Goal: Contribute content: Add original content to the website for others to see

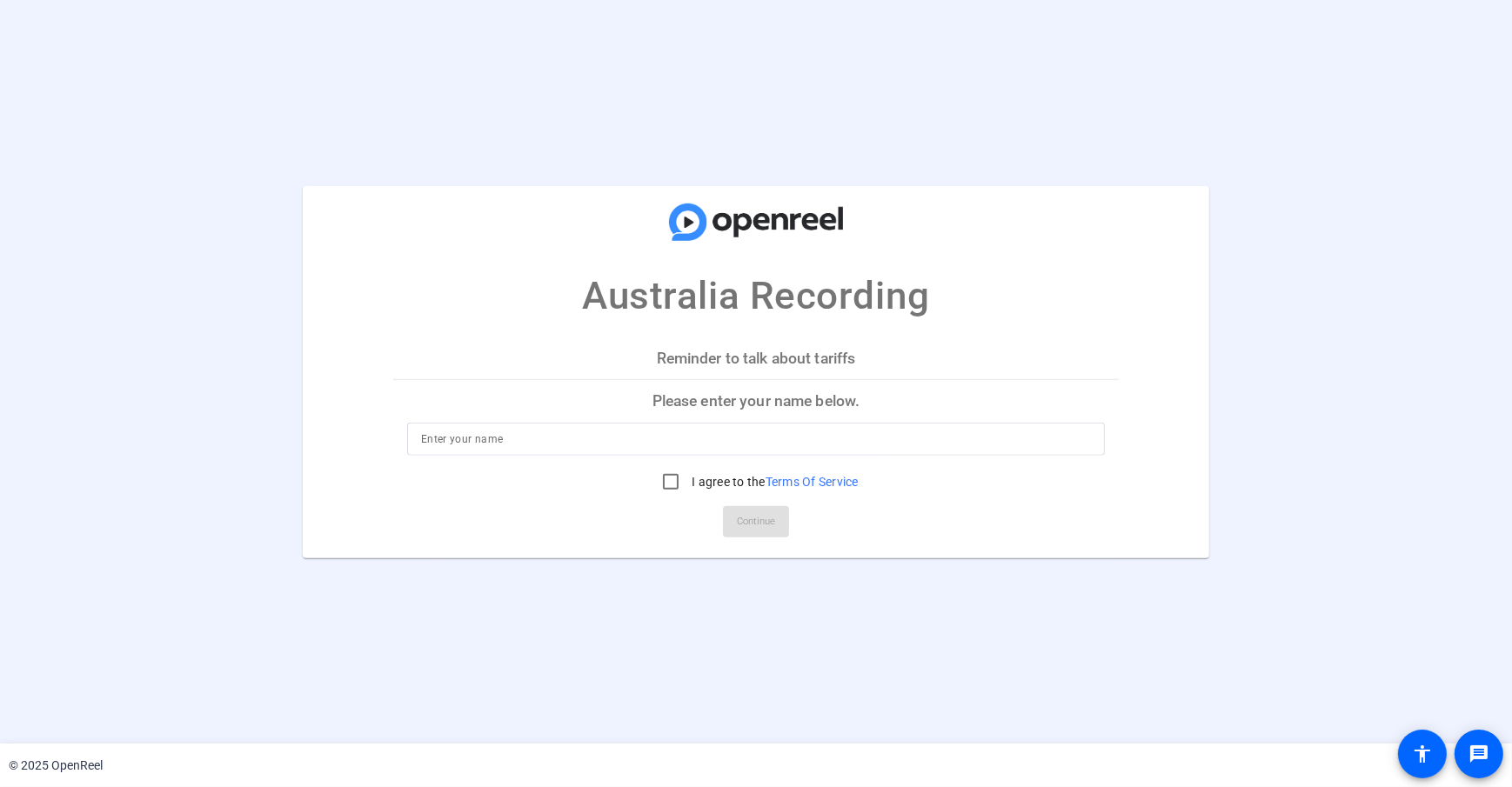
click at [668, 423] on div at bounding box center [756, 438] width 670 height 33
type input "[PERSON_NAME] Subject"
click at [724, 524] on mat-card-actions "Continue" at bounding box center [755, 522] width 739 height 45
click at [666, 480] on input "I agree to the Terms Of Service" at bounding box center [670, 481] width 35 height 35
checkbox input "true"
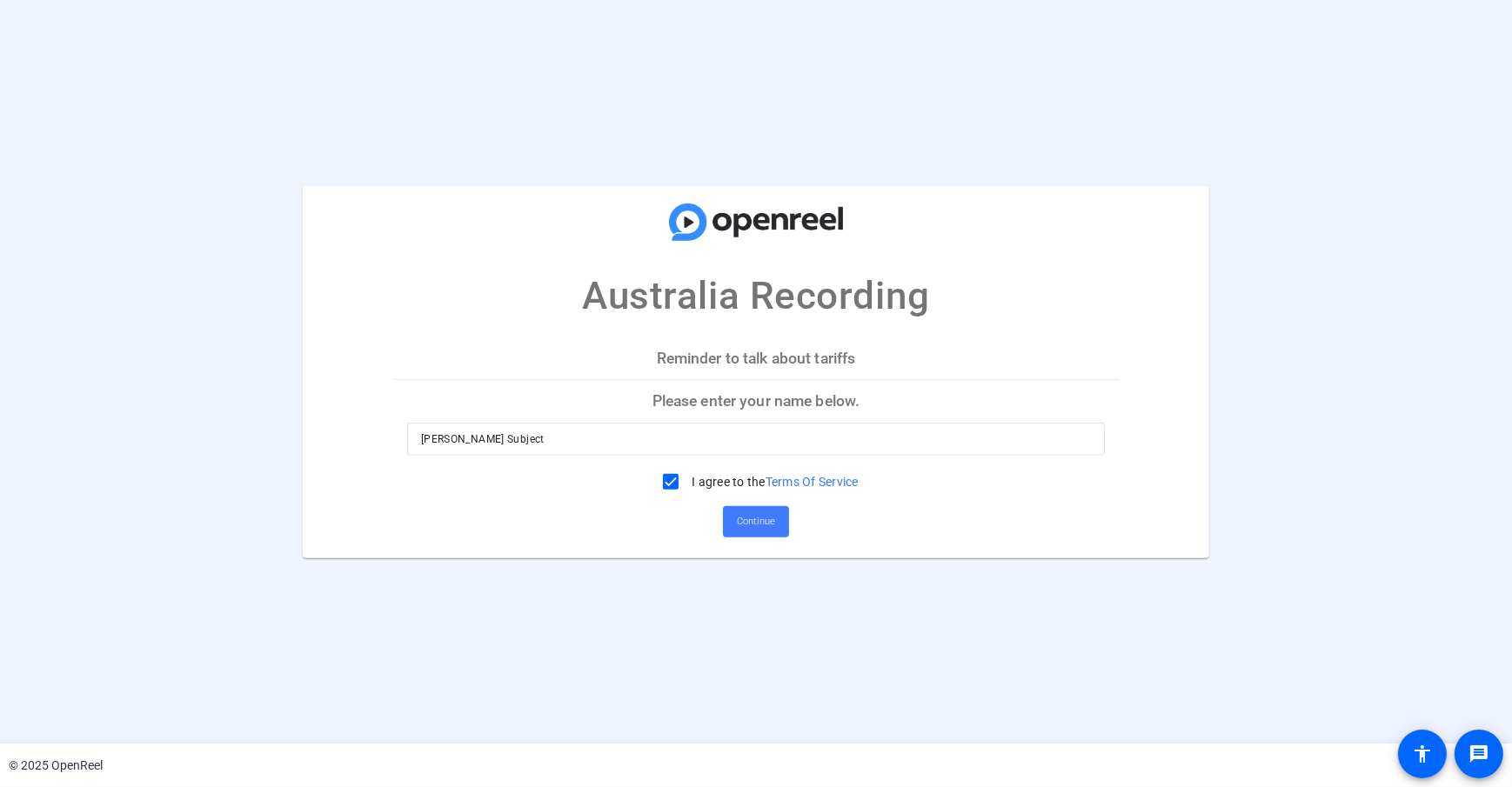
click at [761, 522] on span "Continue" at bounding box center [755, 522] width 38 height 26
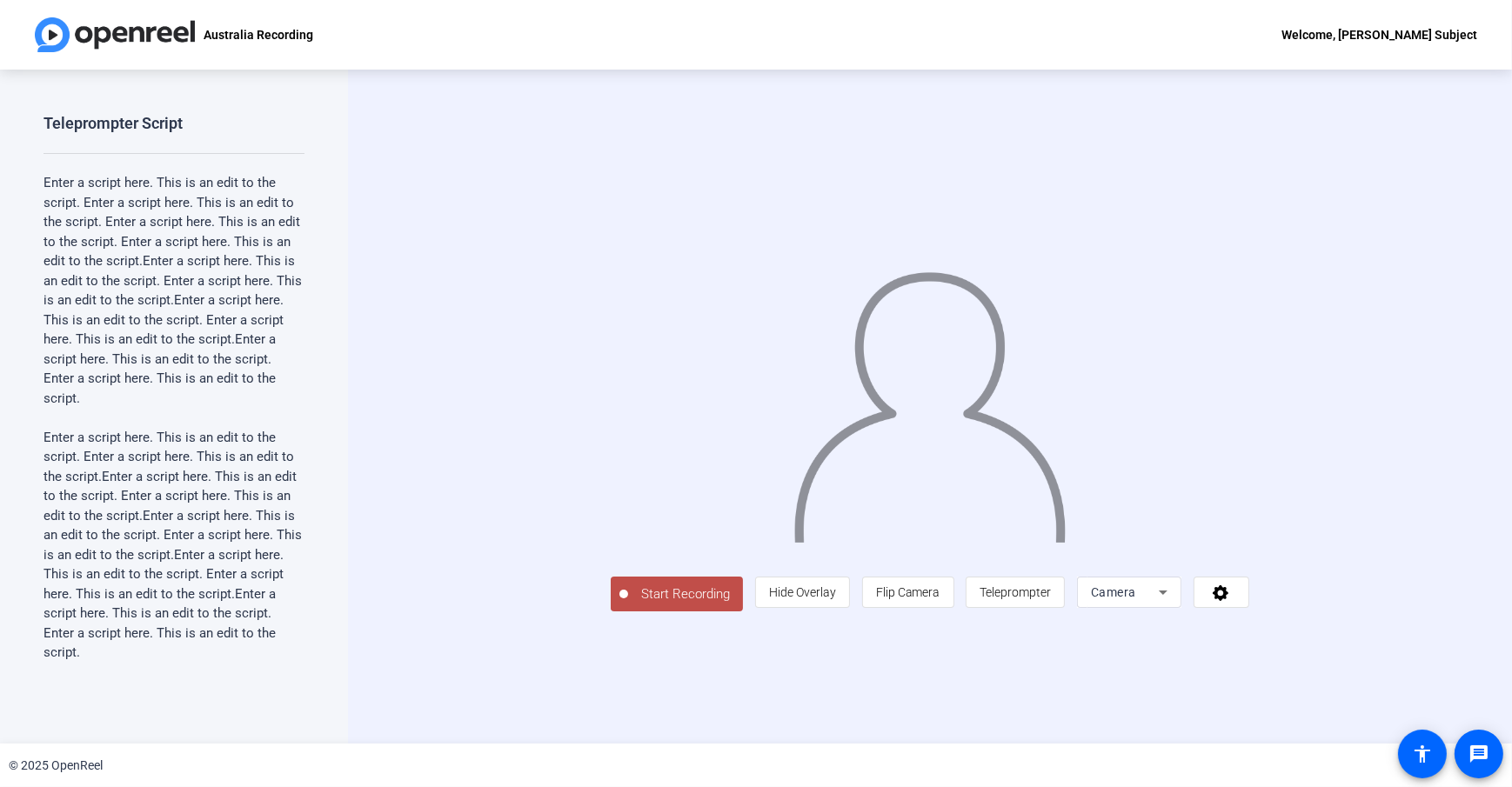
click at [385, 368] on div "Start Recording person Hide Overlay flip Flip Camera article Teleprompter Camera" at bounding box center [929, 406] width 1163 height 674
click at [413, 441] on div "Start Recording person Hide Overlay flip Flip Camera article Teleprompter Camera" at bounding box center [929, 406] width 1163 height 674
click at [1050, 599] on span "Teleprompter" at bounding box center [1015, 592] width 71 height 14
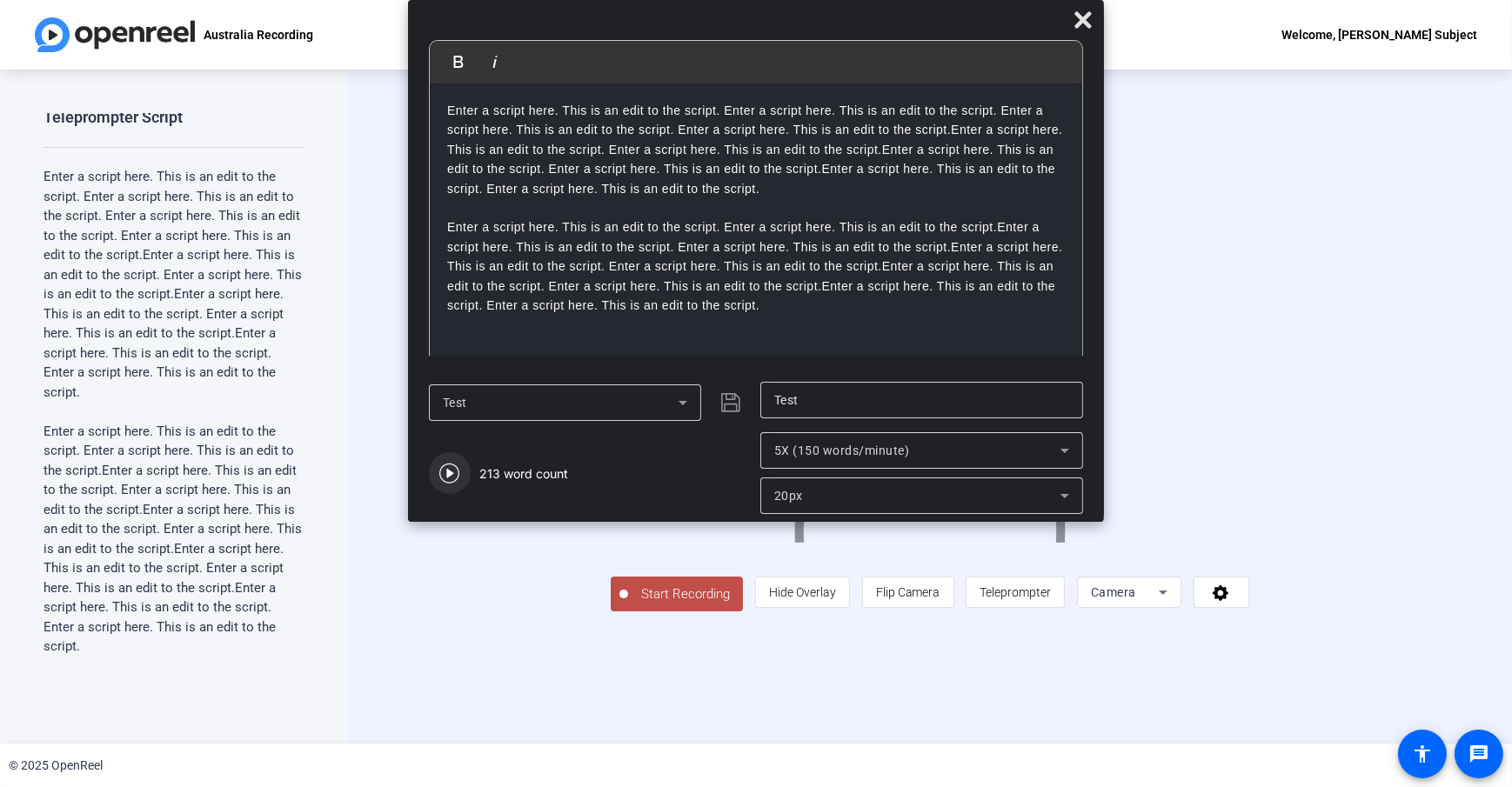
click at [458, 471] on icon "button" at bounding box center [449, 473] width 21 height 21
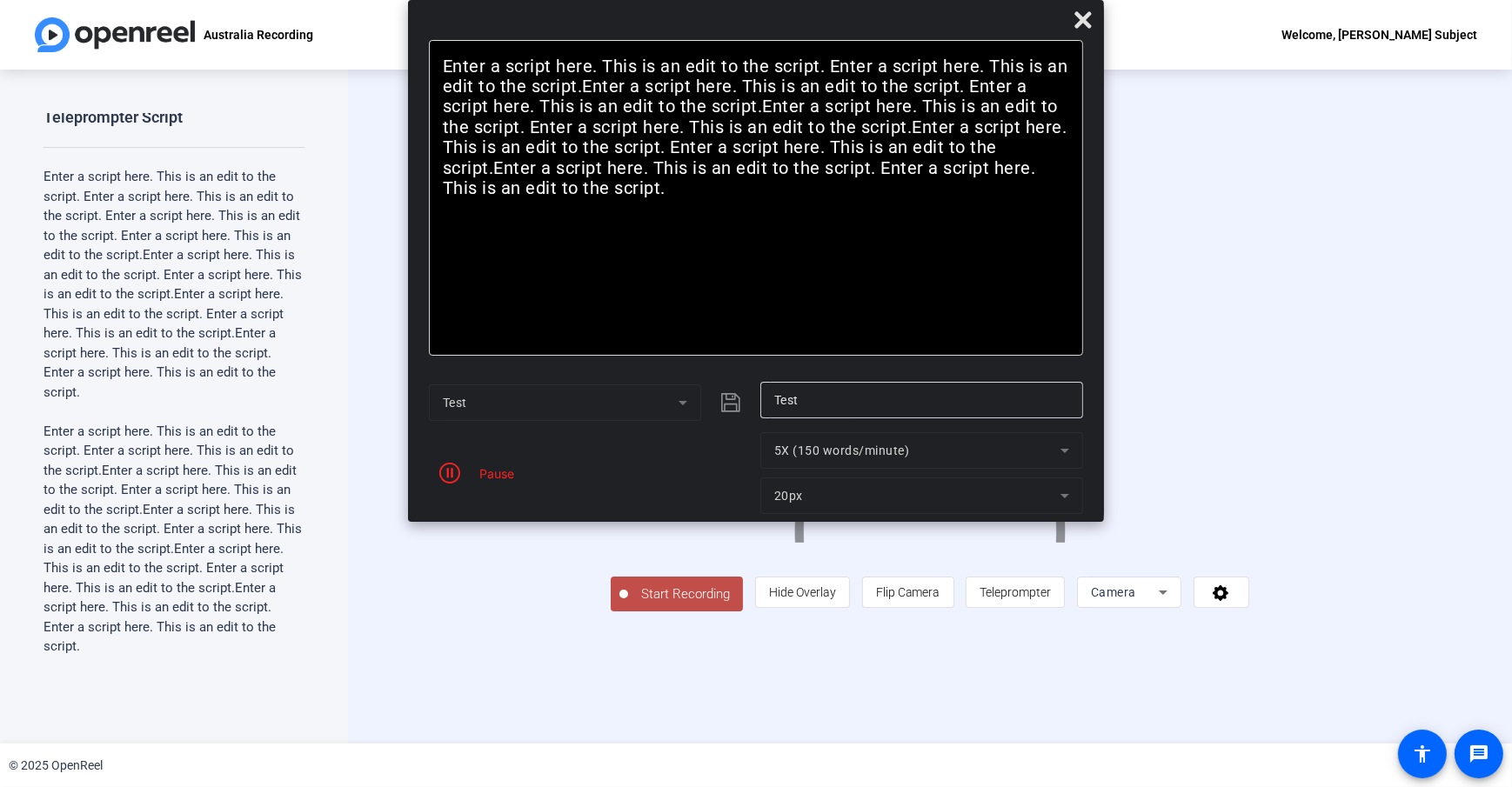
click at [1036, 448] on mat-form-field "5X (150 words/minute)" at bounding box center [921, 451] width 322 height 36
click at [447, 465] on icon "button" at bounding box center [449, 473] width 21 height 21
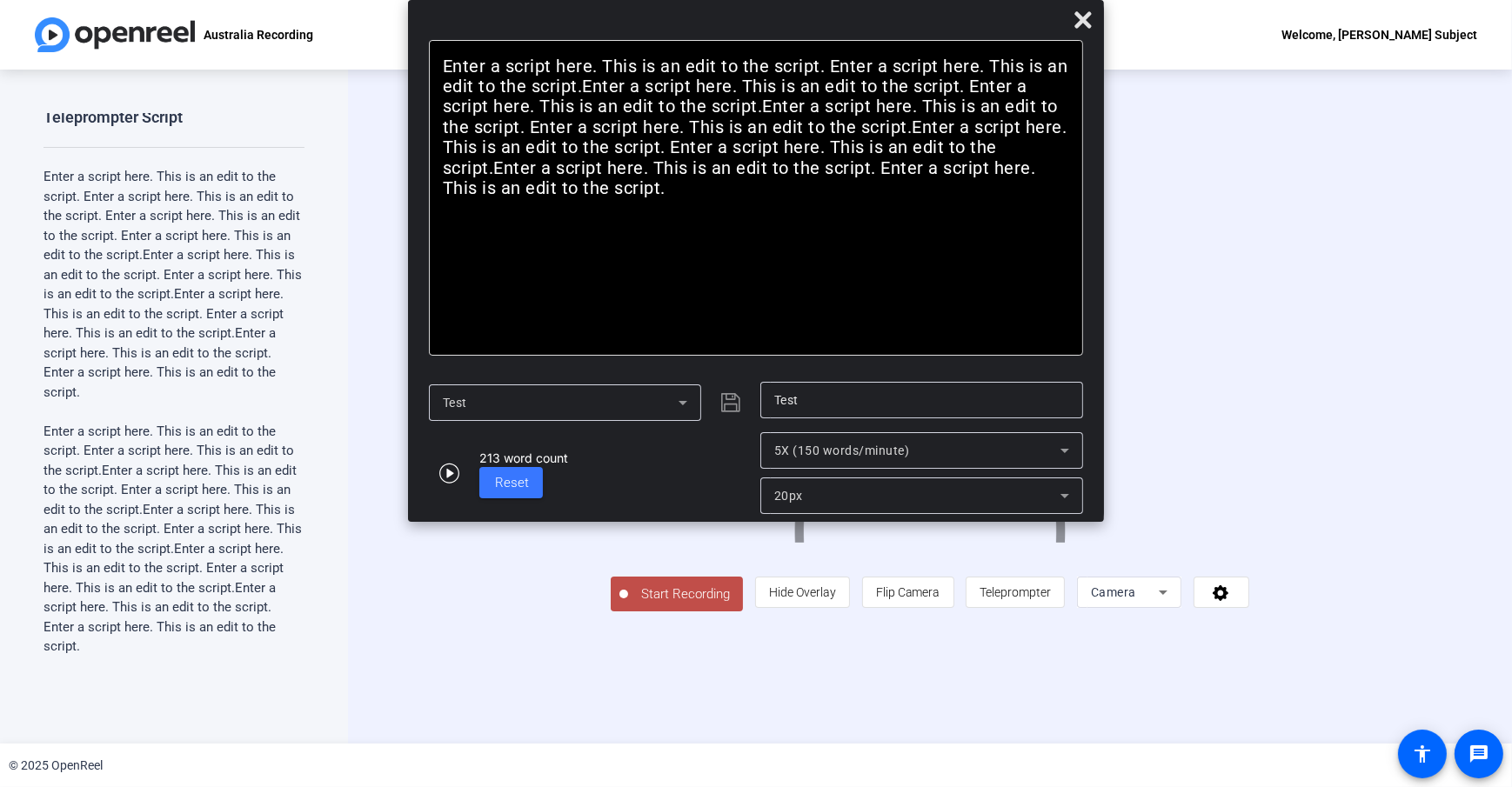
click at [672, 451] on div "213 word count Reset" at bounding box center [590, 473] width 322 height 81
click at [834, 491] on div "20px" at bounding box center [917, 495] width 286 height 21
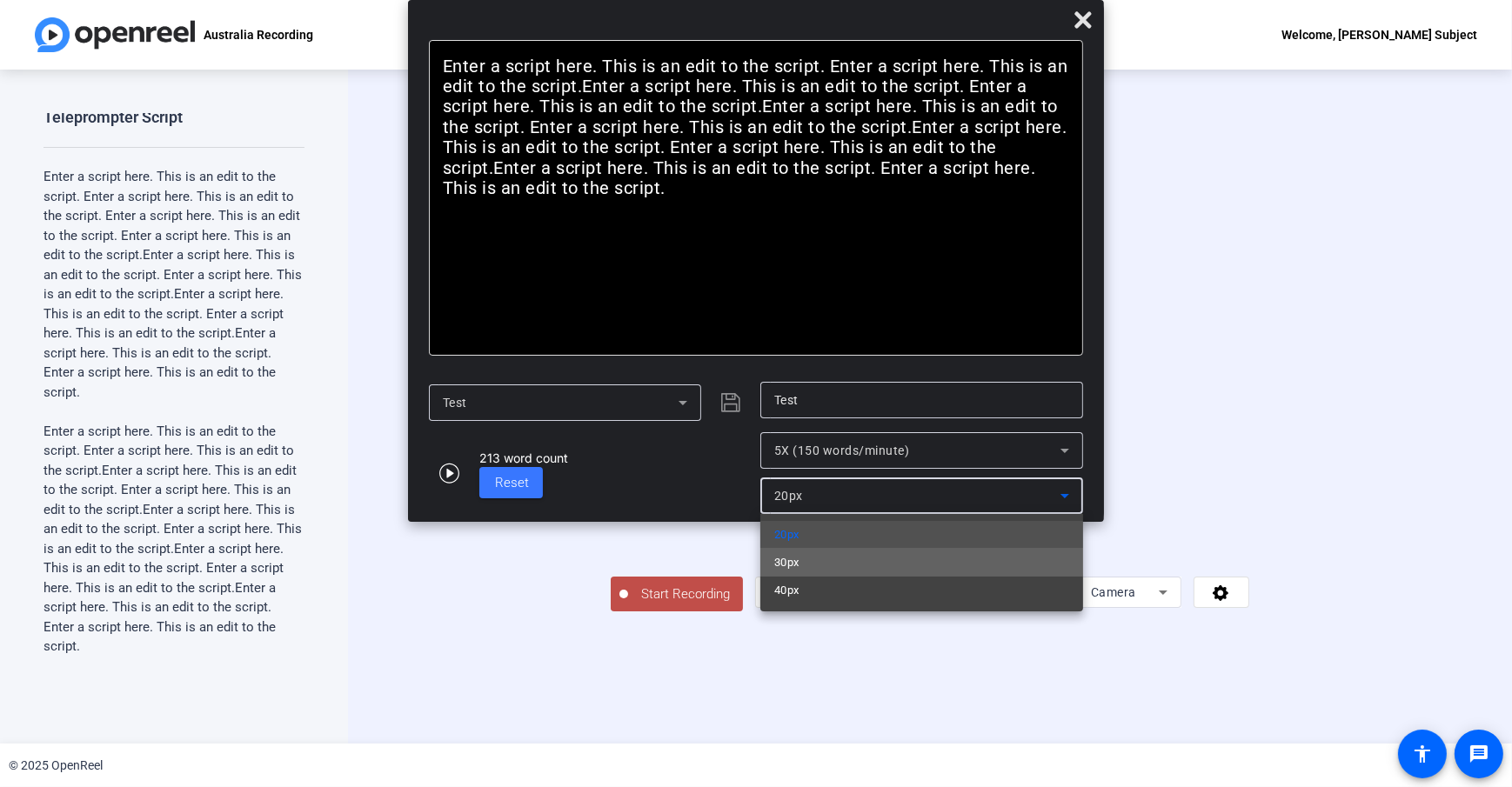
click at [833, 554] on mat-option "30px" at bounding box center [921, 563] width 322 height 28
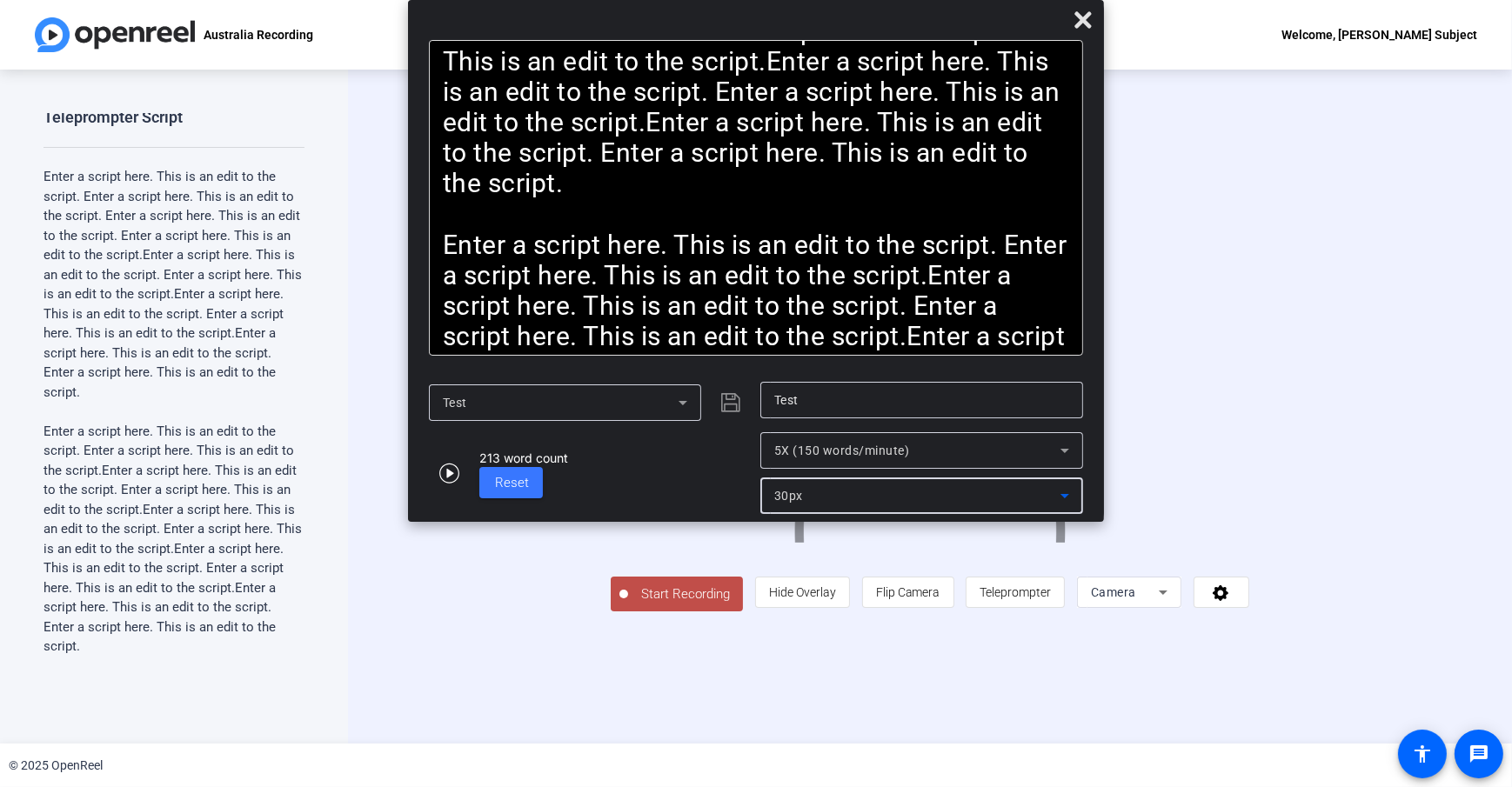
click at [685, 465] on div "213 word count Reset" at bounding box center [590, 473] width 322 height 81
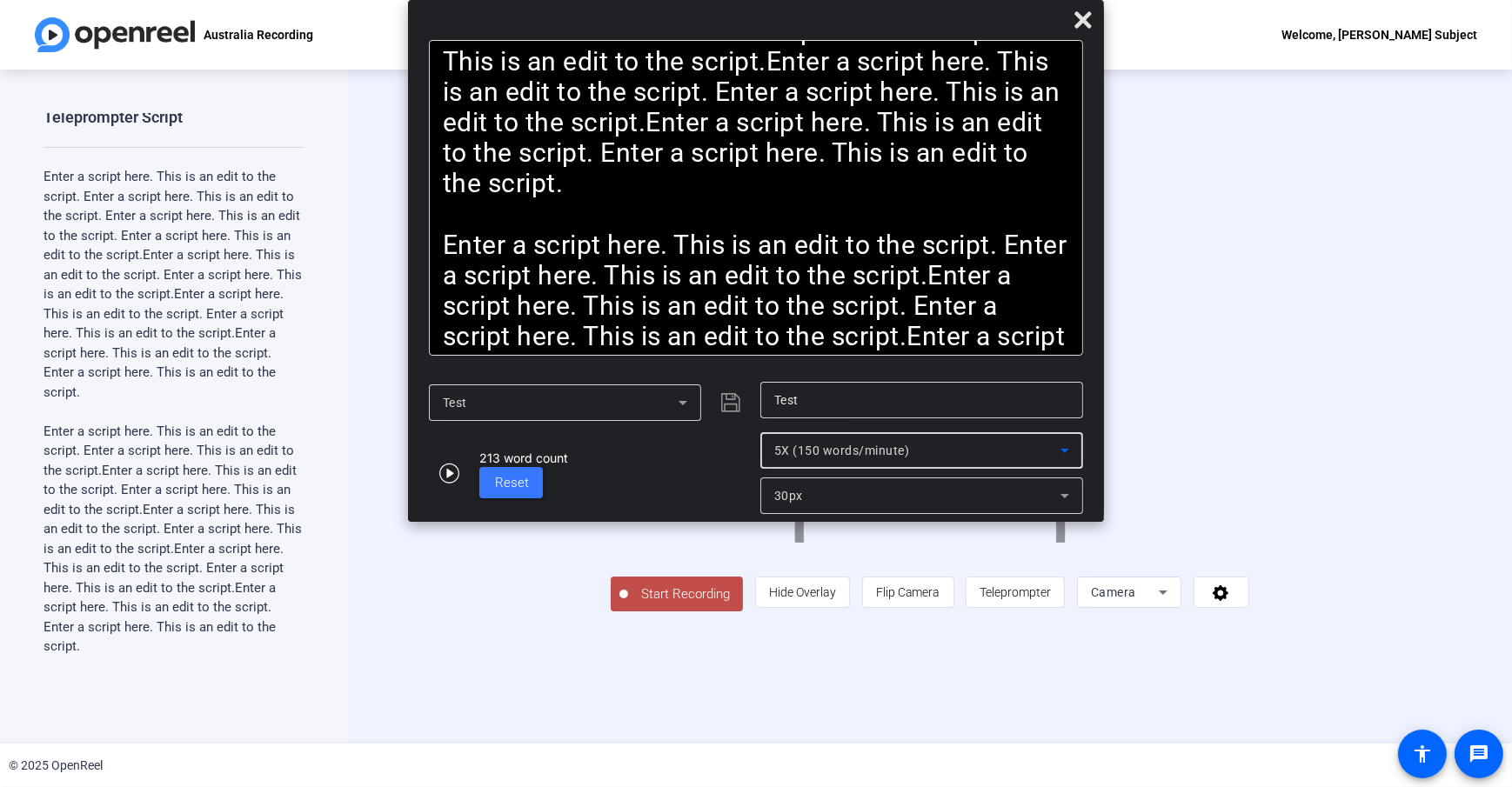
click at [828, 451] on span "5X (150 words/minute)" at bounding box center [841, 451] width 136 height 14
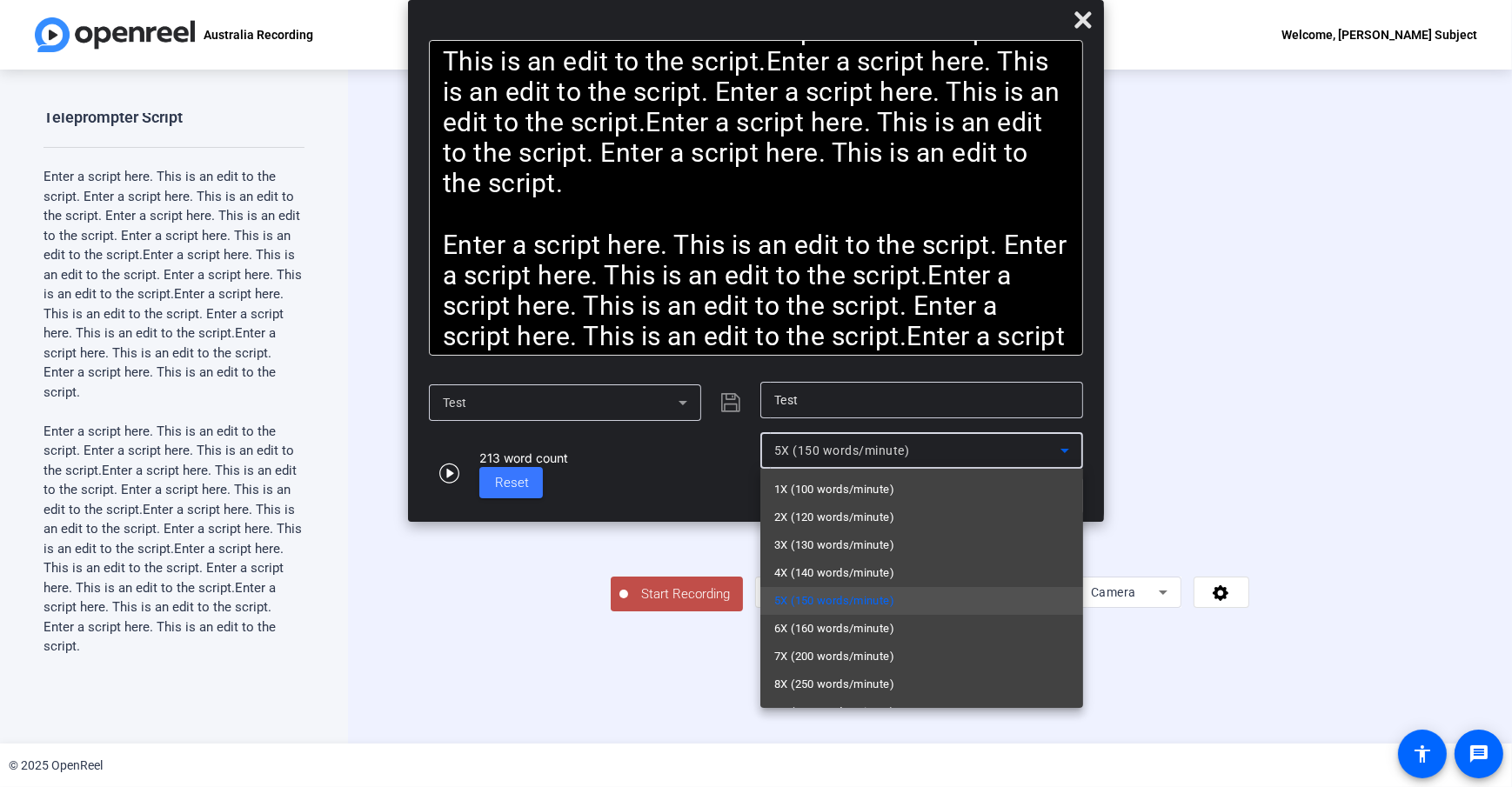
click at [828, 603] on span "5X (150 words/minute)" at bounding box center [834, 601] width 120 height 21
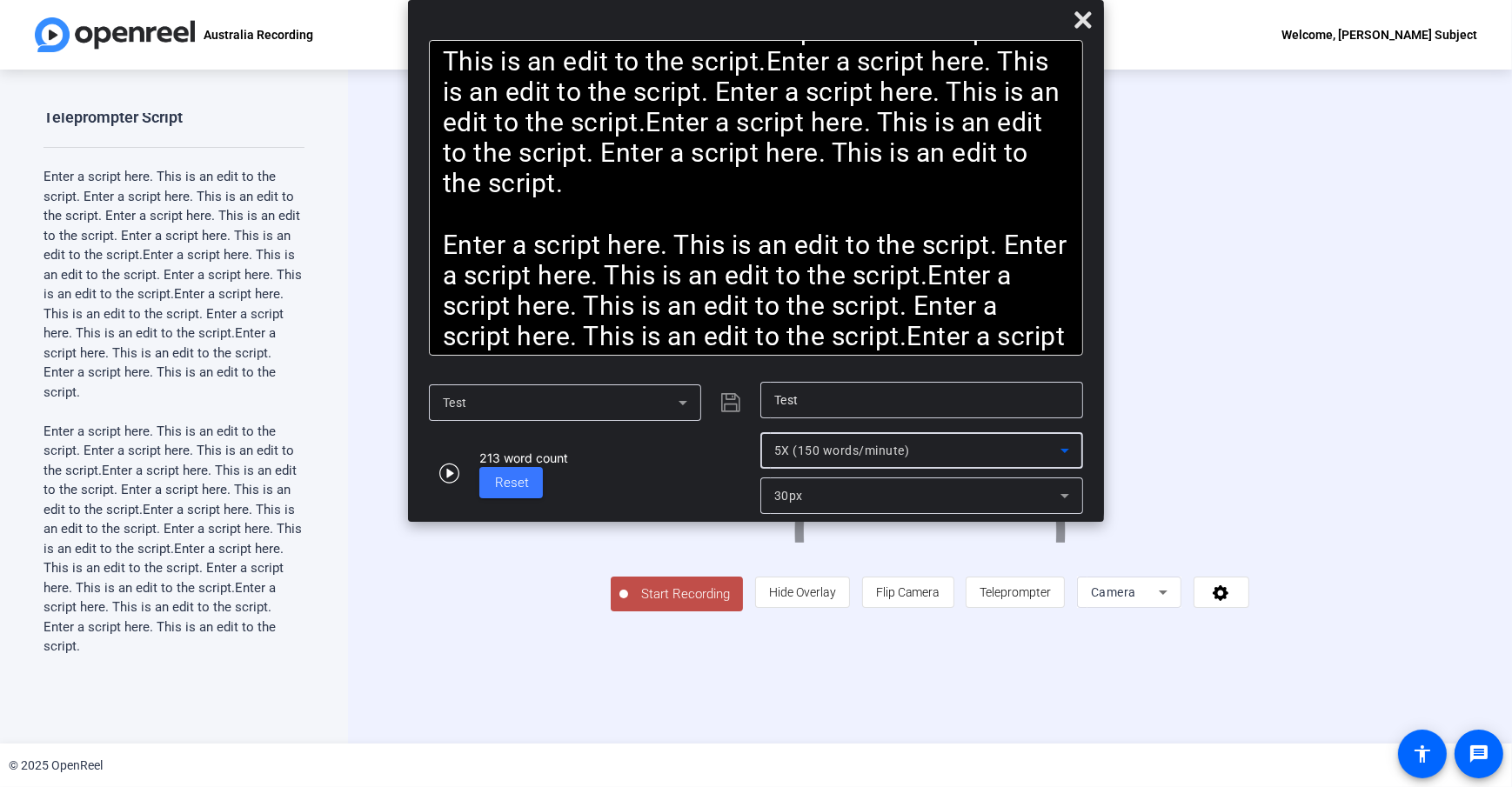
click at [727, 437] on div "213 word count Reset" at bounding box center [590, 473] width 322 height 81
click at [715, 482] on div "213 word count Reset" at bounding box center [590, 473] width 322 height 81
click at [457, 461] on span "button" at bounding box center [449, 473] width 42 height 42
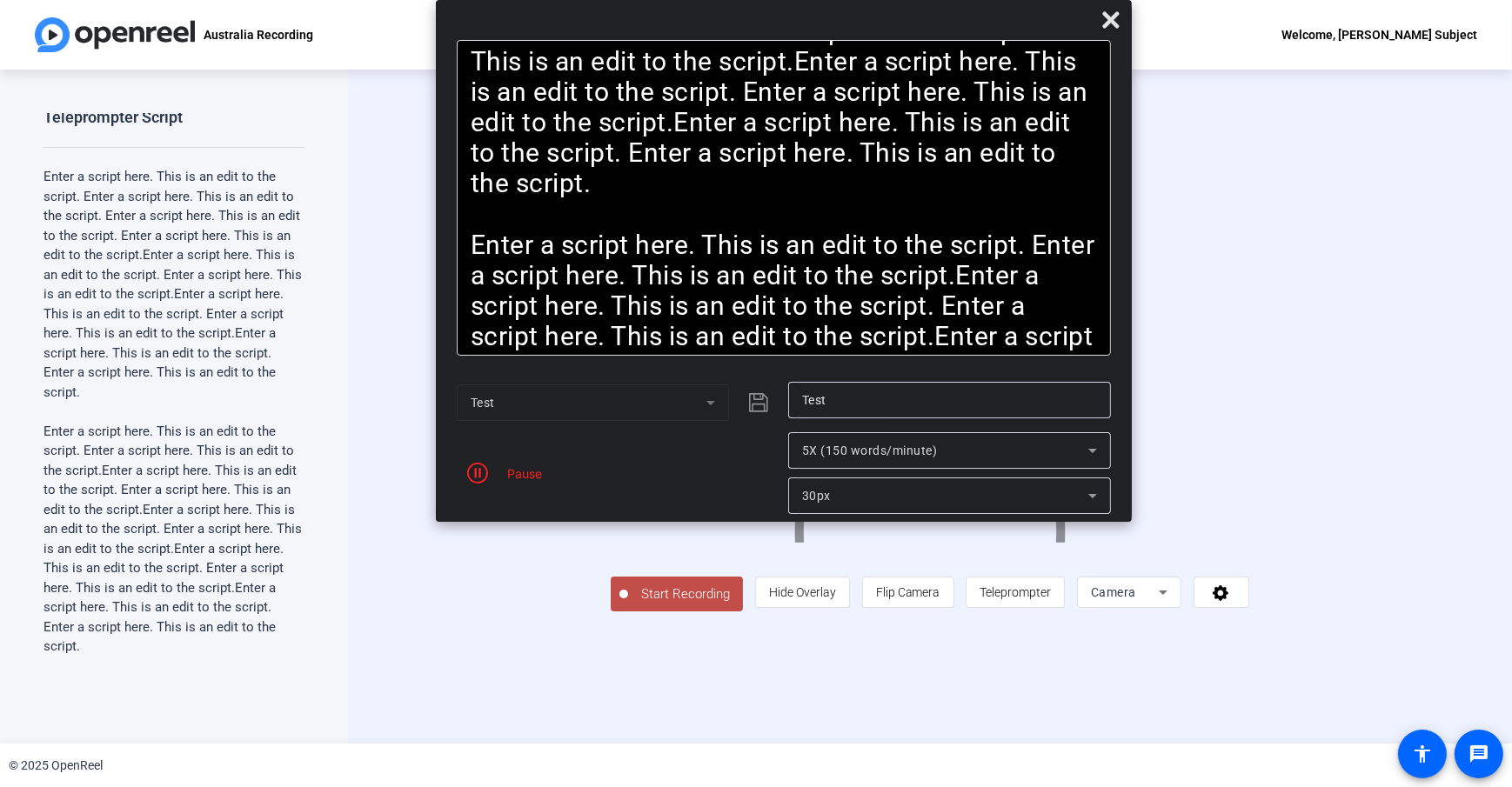
drag, startPoint x: 837, startPoint y: 11, endPoint x: 865, endPoint y: -8, distance: 33.8
click at [865, 0] on html "Accessibility Screen-Reader Guide, Feedback, and Issue Reporting | New window […" at bounding box center [756, 394] width 1512 height 787
click at [1112, 26] on icon at bounding box center [1111, 20] width 21 height 21
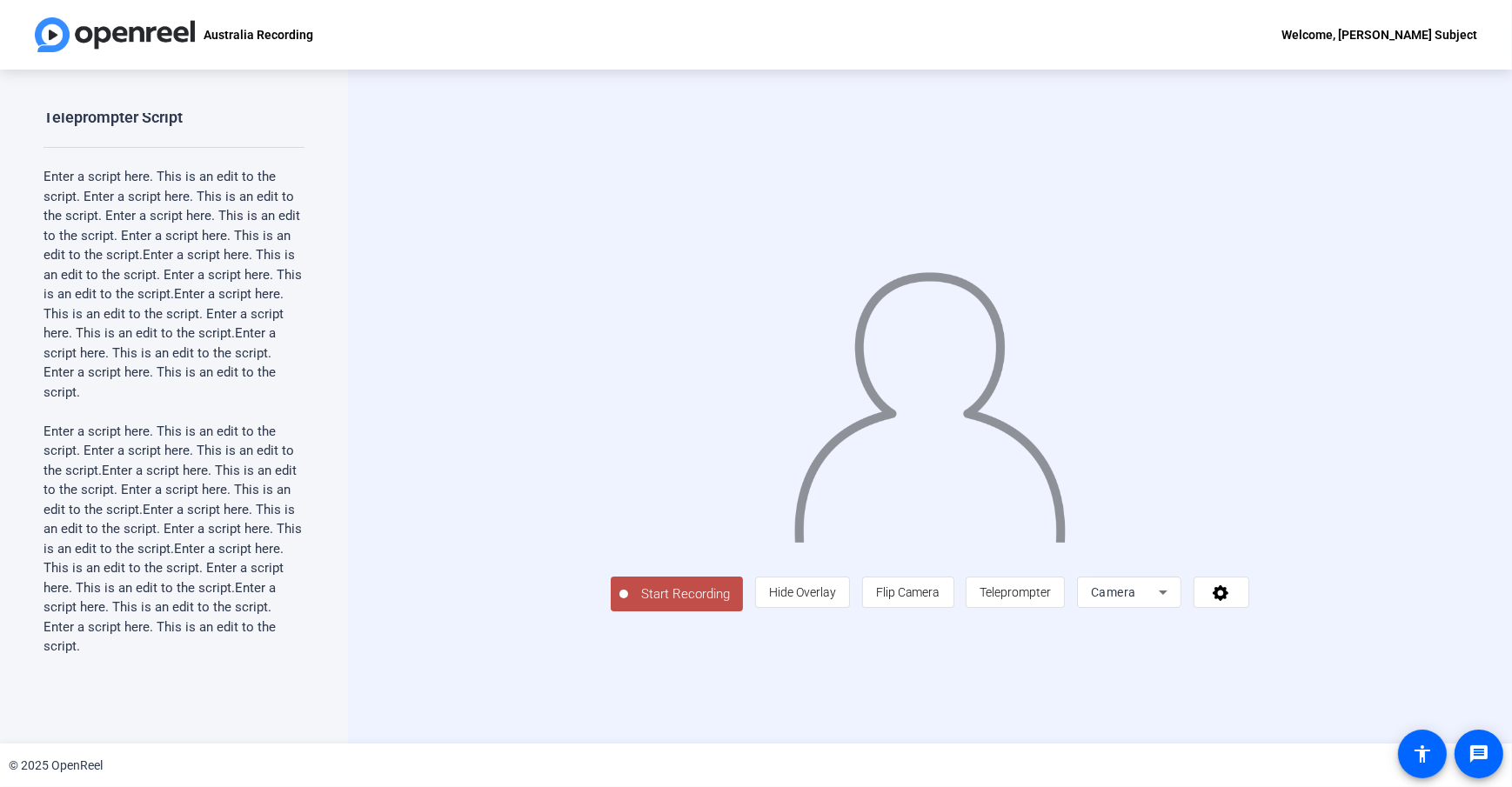
click at [692, 611] on div "Start Recording person Hide Overlay flip Flip Camera article Teleprompter Camera" at bounding box center [929, 592] width 638 height 38
click at [628, 605] on span "Start Recording" at bounding box center [685, 594] width 115 height 20
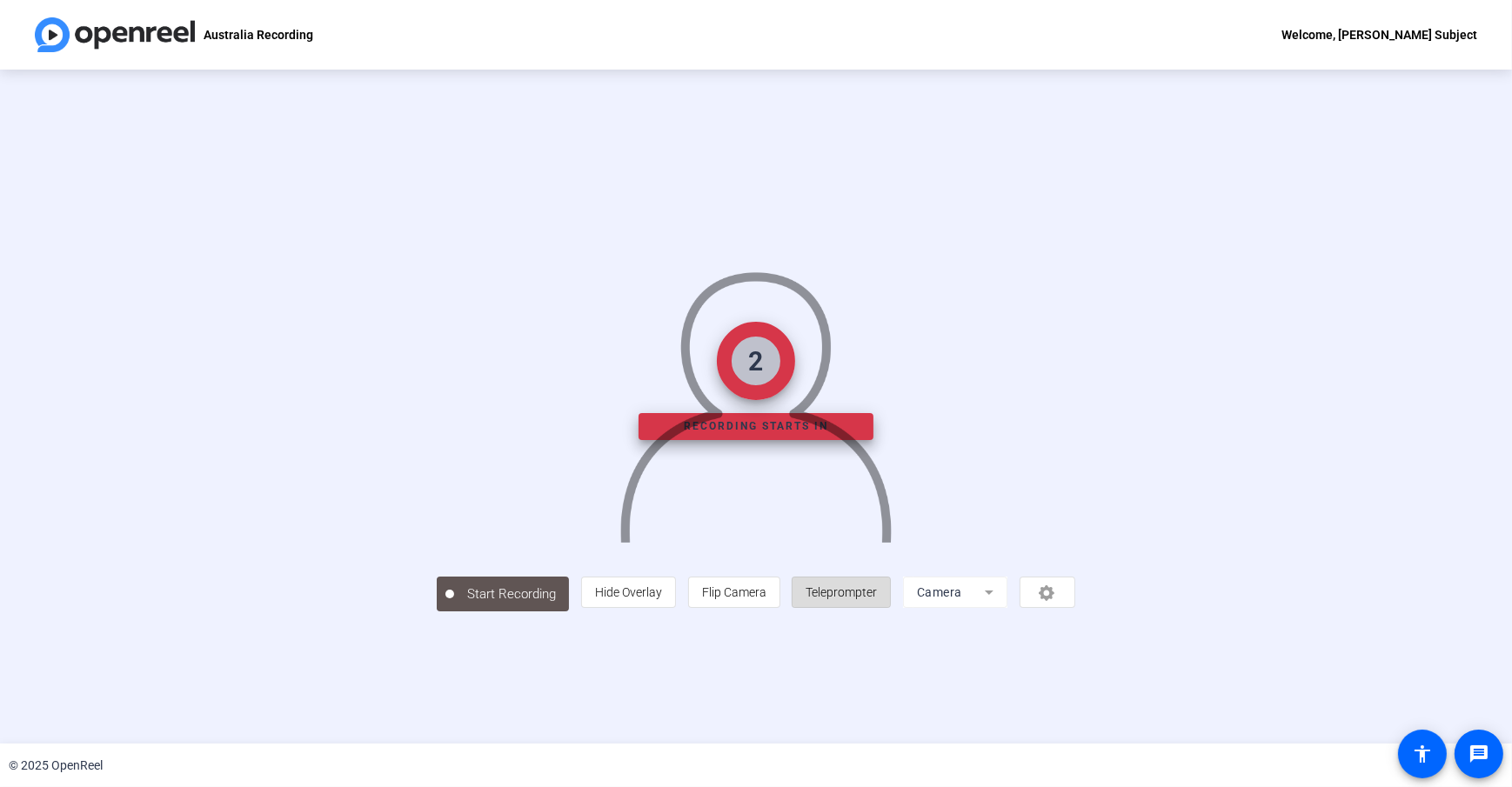
click at [877, 599] on span "Teleprompter" at bounding box center [841, 592] width 71 height 14
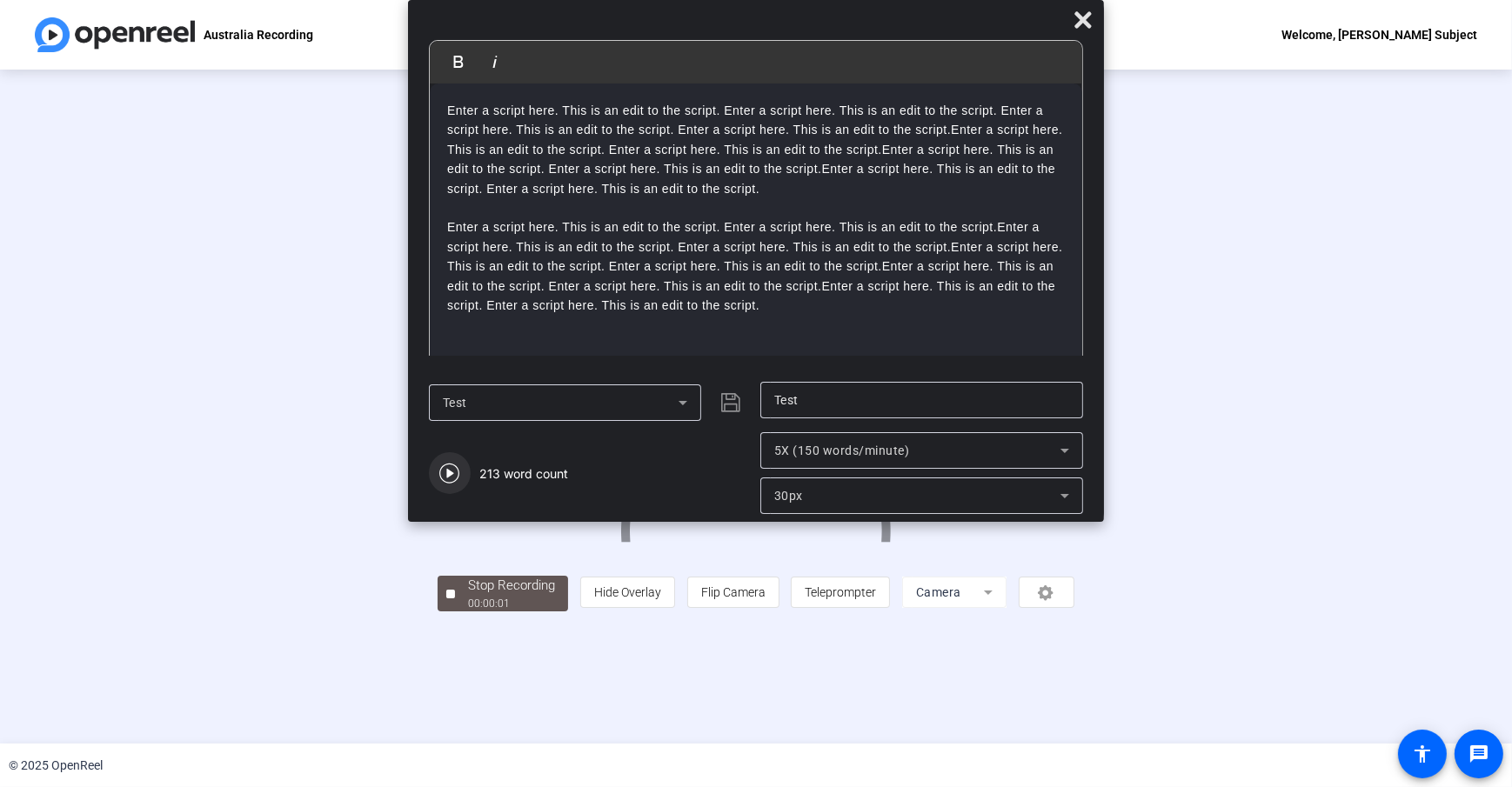
click at [458, 474] on icon "button" at bounding box center [449, 473] width 21 height 21
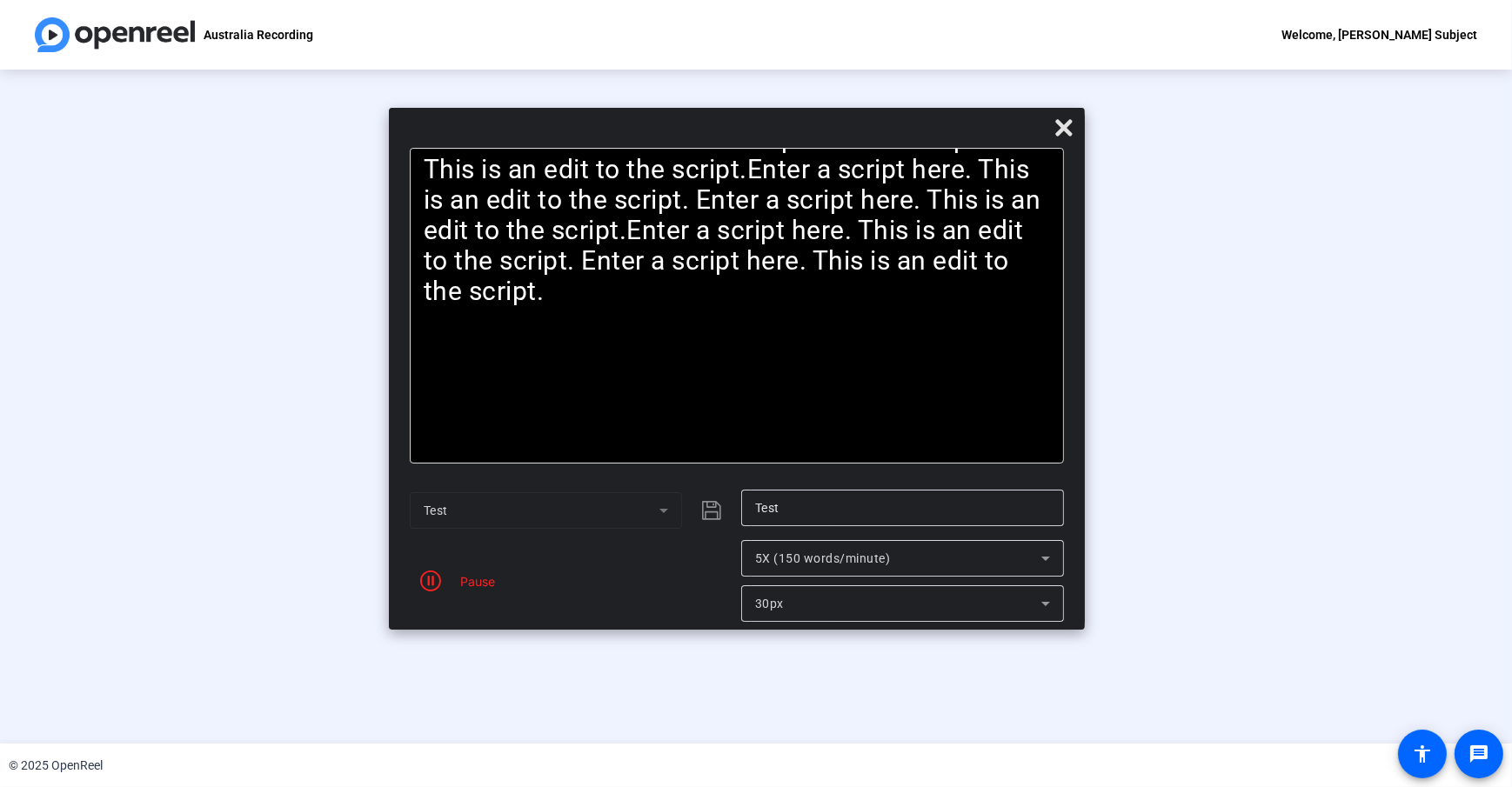
drag, startPoint x: 674, startPoint y: 19, endPoint x: 655, endPoint y: 127, distance: 109.7
click at [655, 127] on div at bounding box center [736, 132] width 696 height 31
drag, startPoint x: 894, startPoint y: 112, endPoint x: 972, endPoint y: 114, distance: 78.0
click at [894, 112] on div "Bold Italic Enter a script here. This is an edit to the script. Enter a script …" at bounding box center [736, 368] width 696 height 522
click at [1063, 128] on icon at bounding box center [1063, 128] width 17 height 17
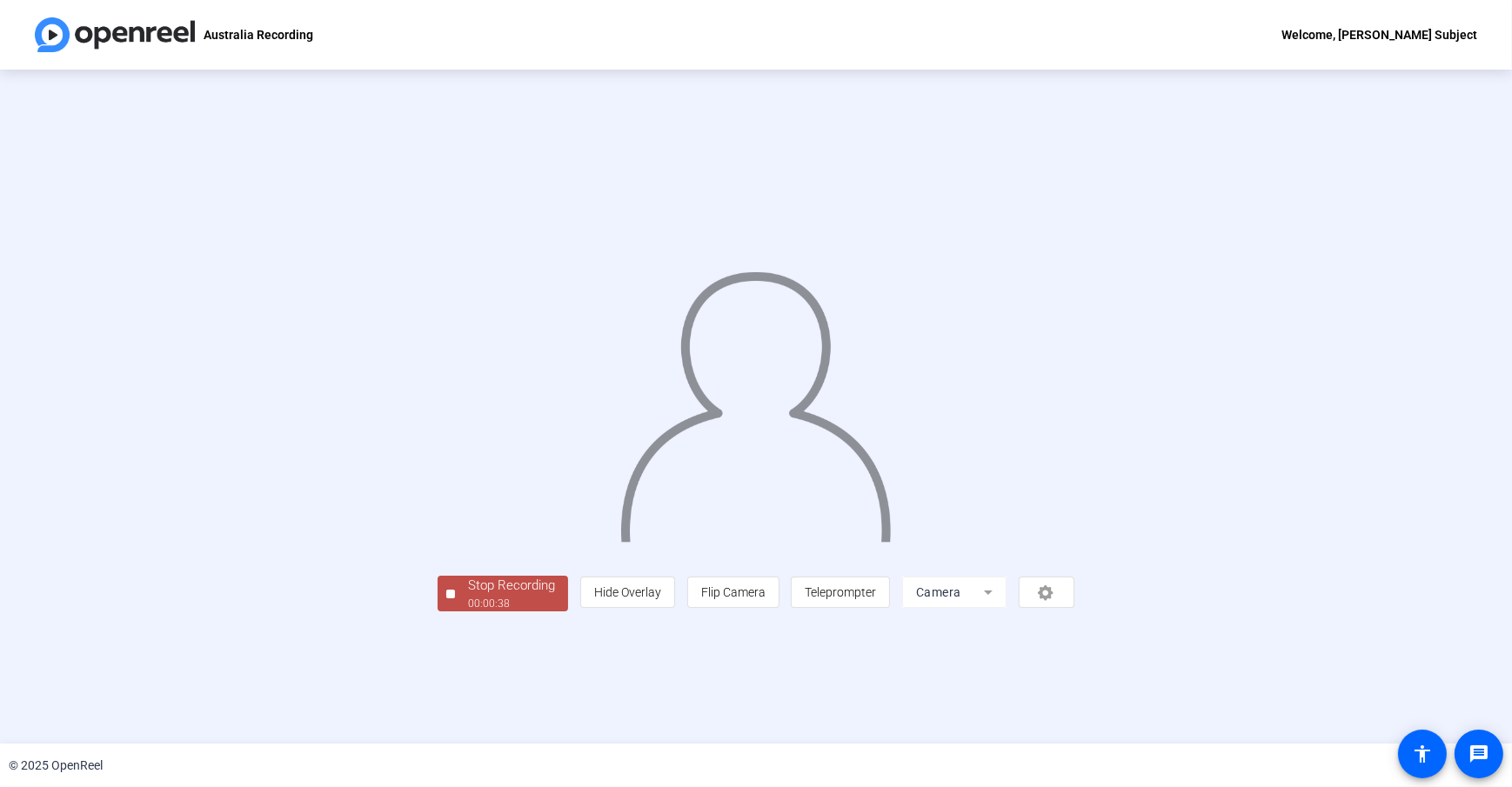
click at [573, 711] on div "Stop Recording 00:00:38 person Hide Overlay flip Flip Camera article Teleprompt…" at bounding box center [756, 406] width 1512 height 674
click at [647, 719] on div "Stop Recording 00:00:39 person Hide Overlay flip Flip Camera article Teleprompt…" at bounding box center [756, 406] width 1512 height 674
click at [624, 611] on div "Stop Recording 00:00:41 person Hide Overlay flip Flip Camera article Teleprompt…" at bounding box center [755, 592] width 636 height 38
click at [468, 596] on div "Stop Recording" at bounding box center [511, 585] width 87 height 20
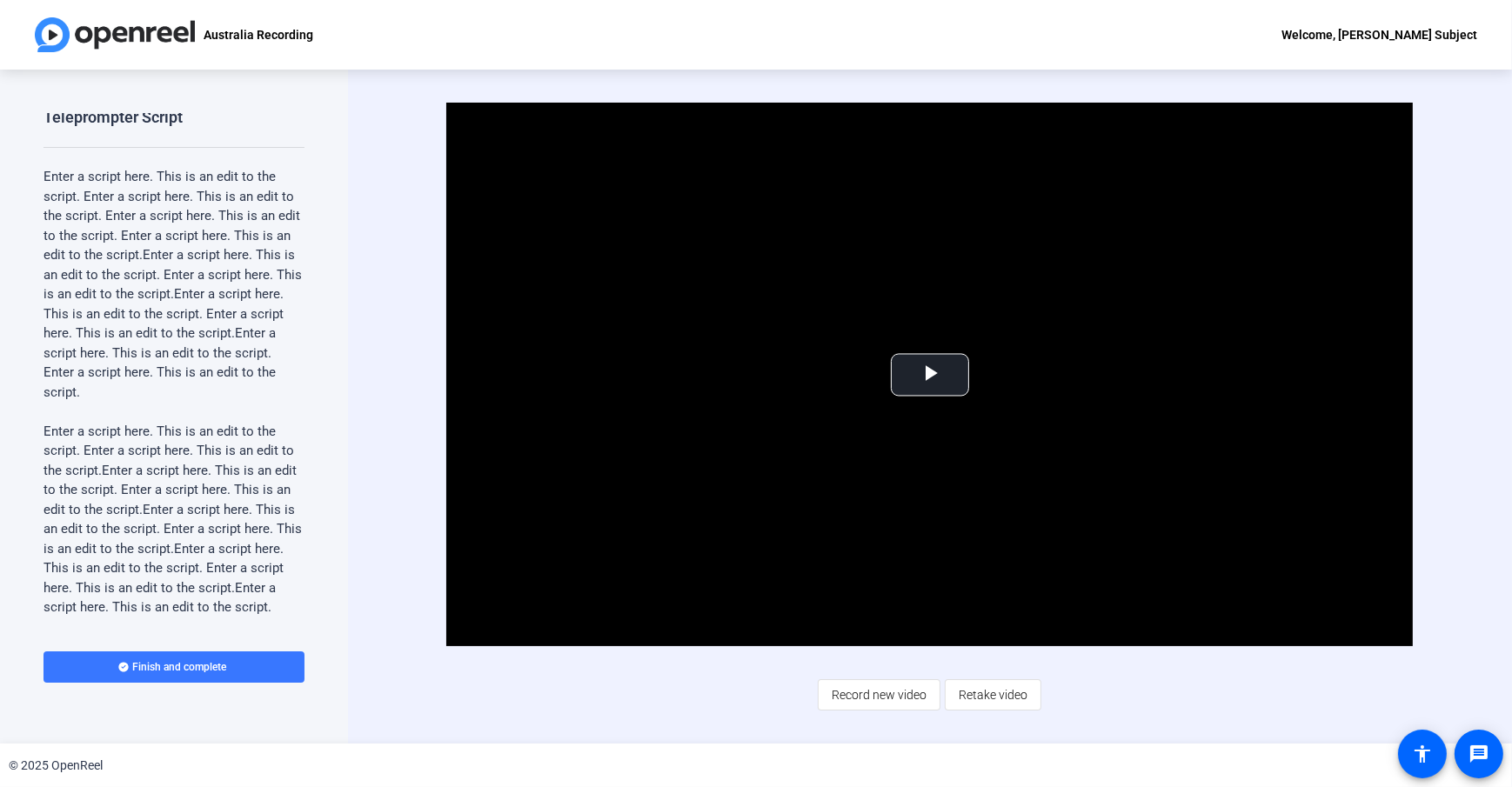
click at [376, 394] on div "Video Player is loading. Play Video Play Mute Current Time 0:00 / Duration 0:43…" at bounding box center [929, 406] width 1163 height 674
